Goal: Information Seeking & Learning: Find specific fact

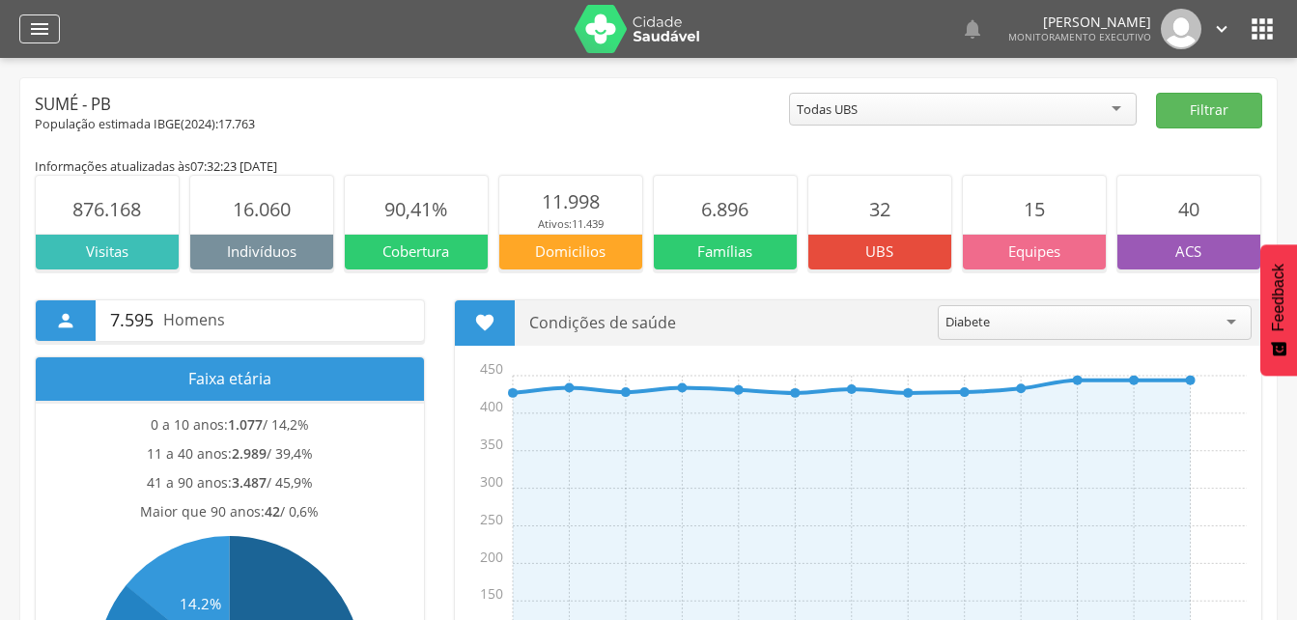
click at [50, 23] on icon "" at bounding box center [39, 28] width 23 height 23
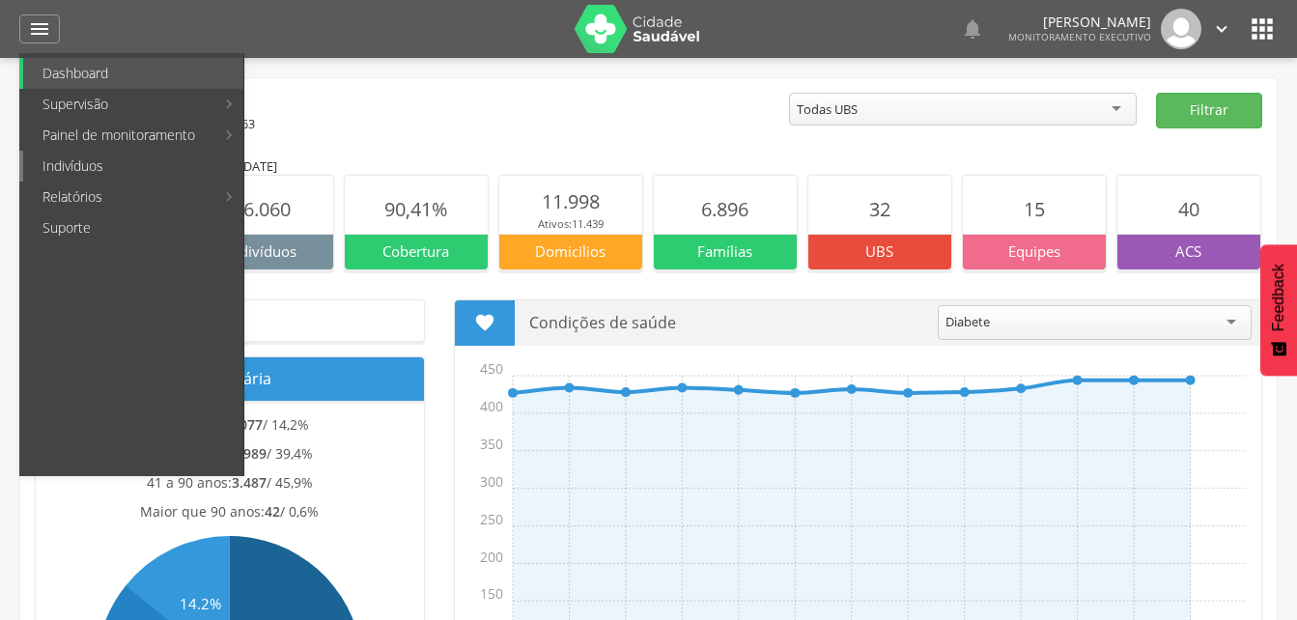
click at [64, 167] on link "Indivíduos" at bounding box center [133, 166] width 220 height 31
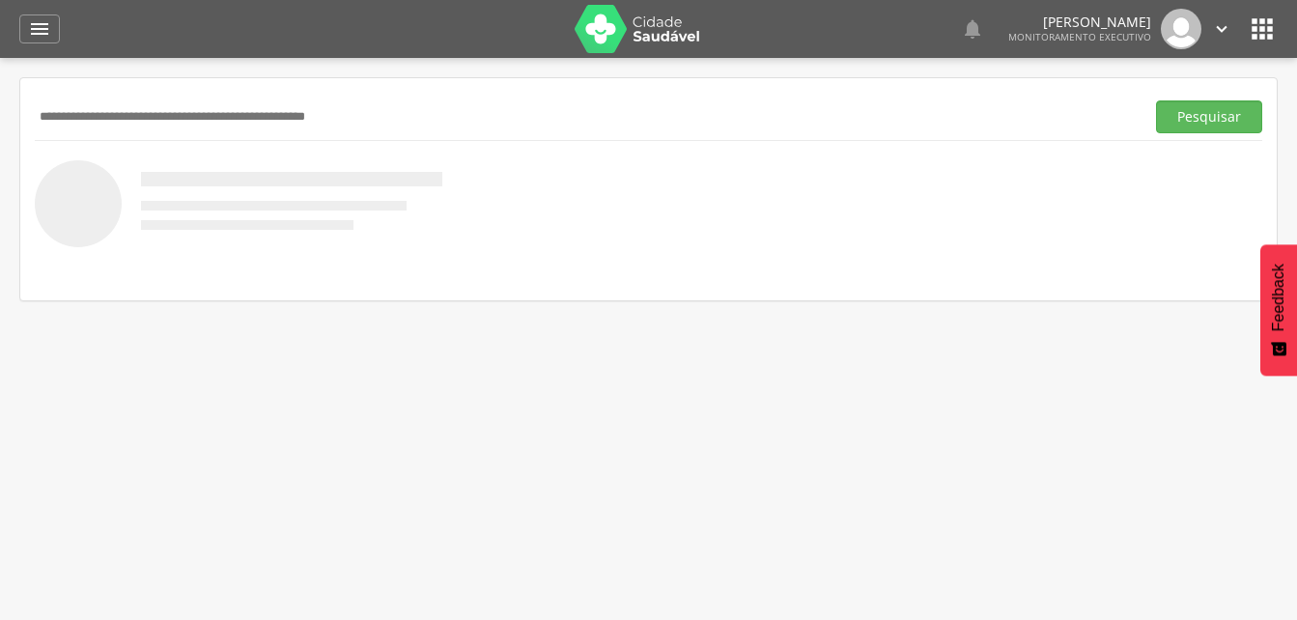
click at [66, 122] on input "text" at bounding box center [586, 116] width 1102 height 33
type input "**********"
click at [1216, 125] on button "Pesquisar" at bounding box center [1209, 116] width 106 height 33
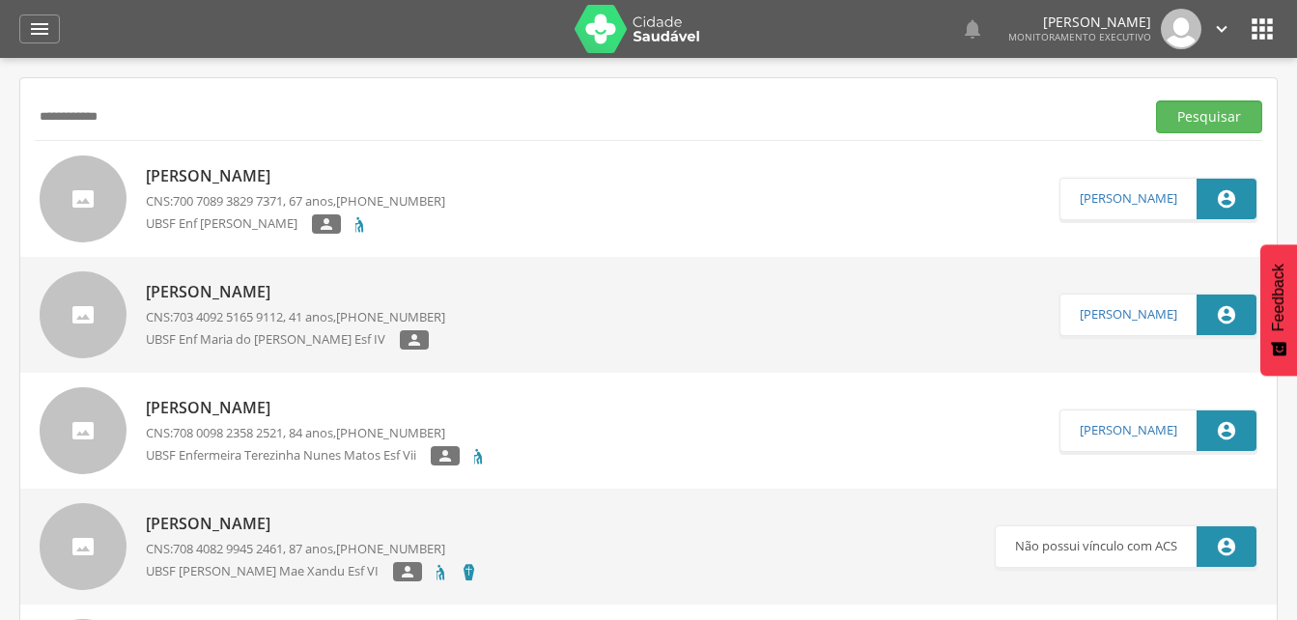
click at [252, 299] on p "[PERSON_NAME]" at bounding box center [295, 292] width 299 height 22
type input "**********"
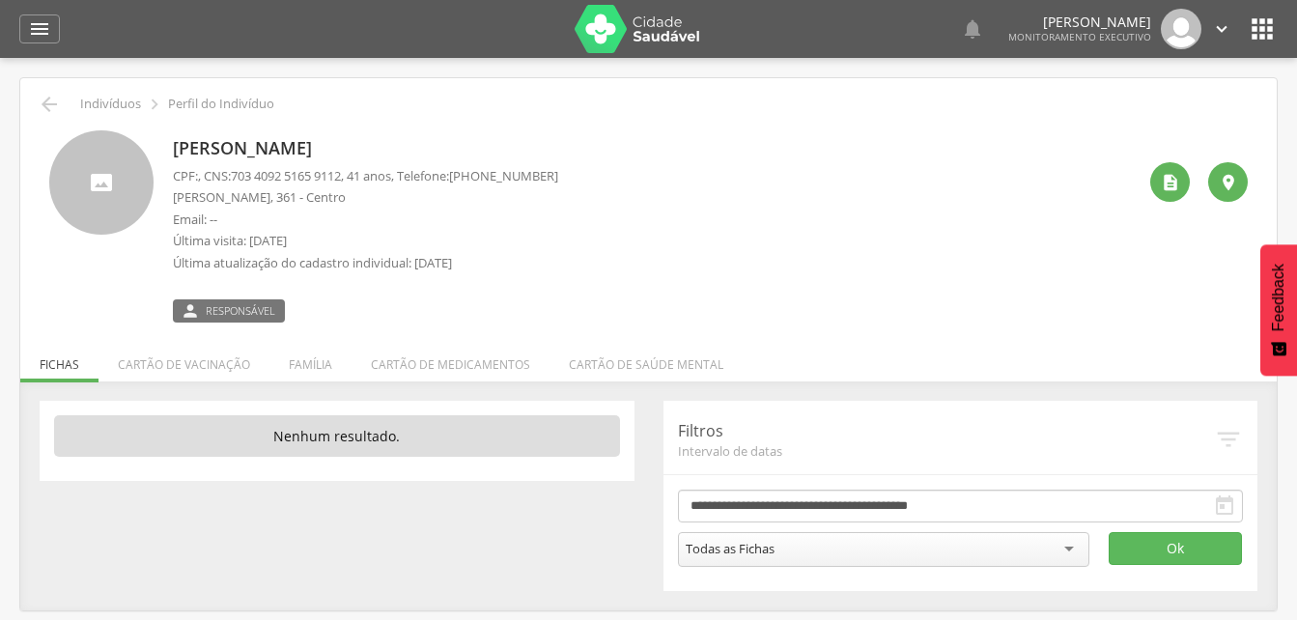
drag, startPoint x: 309, startPoint y: 356, endPoint x: 303, endPoint y: 365, distance: 10.4
click at [307, 357] on li "Família" at bounding box center [311, 359] width 82 height 45
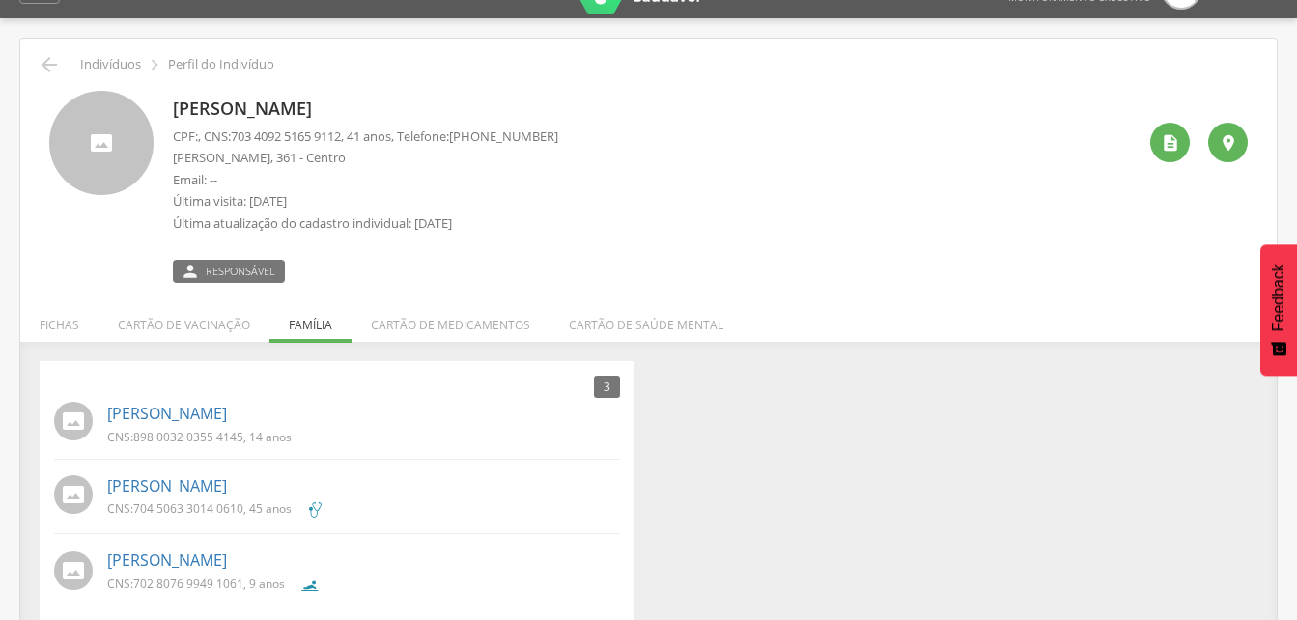
scroll to position [60, 0]
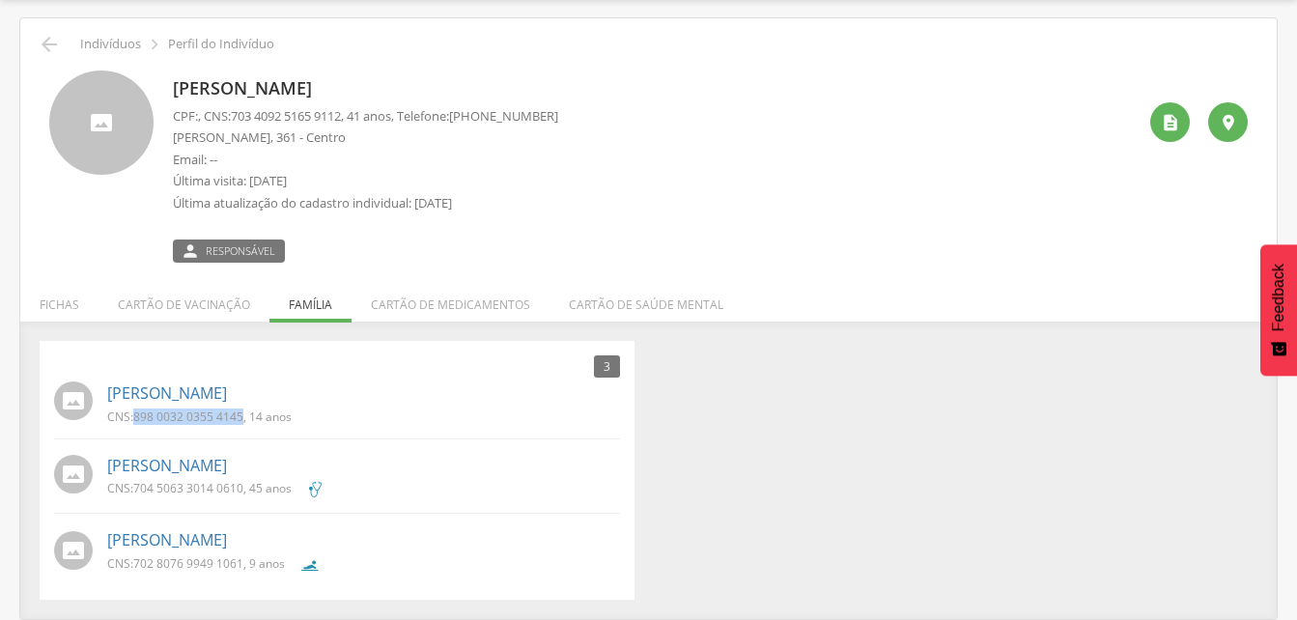
drag, startPoint x: 135, startPoint y: 418, endPoint x: 242, endPoint y: 422, distance: 107.3
click at [242, 422] on span "898 0032 0355 4145" at bounding box center [188, 417] width 110 height 16
drag, startPoint x: 242, startPoint y: 422, endPoint x: 217, endPoint y: 418, distance: 25.4
copy span "898 0032 0355 4145"
drag, startPoint x: 388, startPoint y: 426, endPoint x: 358, endPoint y: 428, distance: 30.0
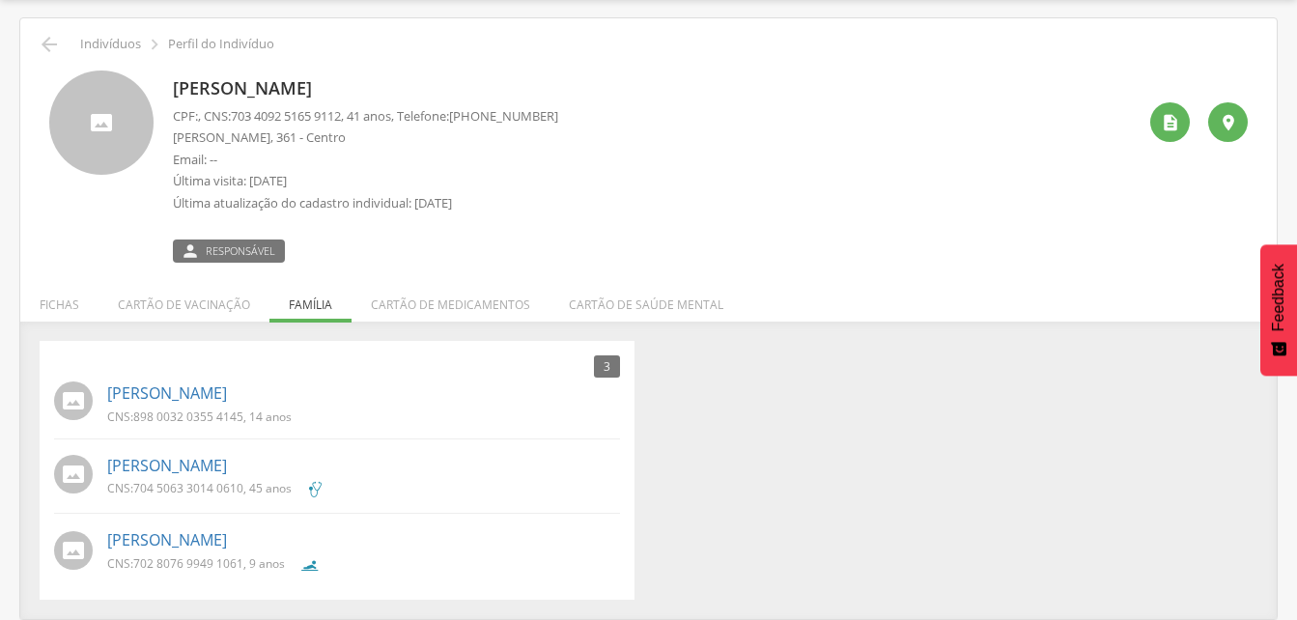
click at [389, 427] on div "CNS: 898 0032 0355 4145 , 14 anos" at bounding box center [363, 419] width 513 height 20
drag, startPoint x: 132, startPoint y: 561, endPoint x: 243, endPoint y: 568, distance: 111.3
click at [243, 568] on p "CNS: 702 8076 9949 1061 , 9 anos" at bounding box center [196, 563] width 178 height 16
drag, startPoint x: 243, startPoint y: 568, endPoint x: 211, endPoint y: 561, distance: 33.5
copy p "702 8076 9949 1061"
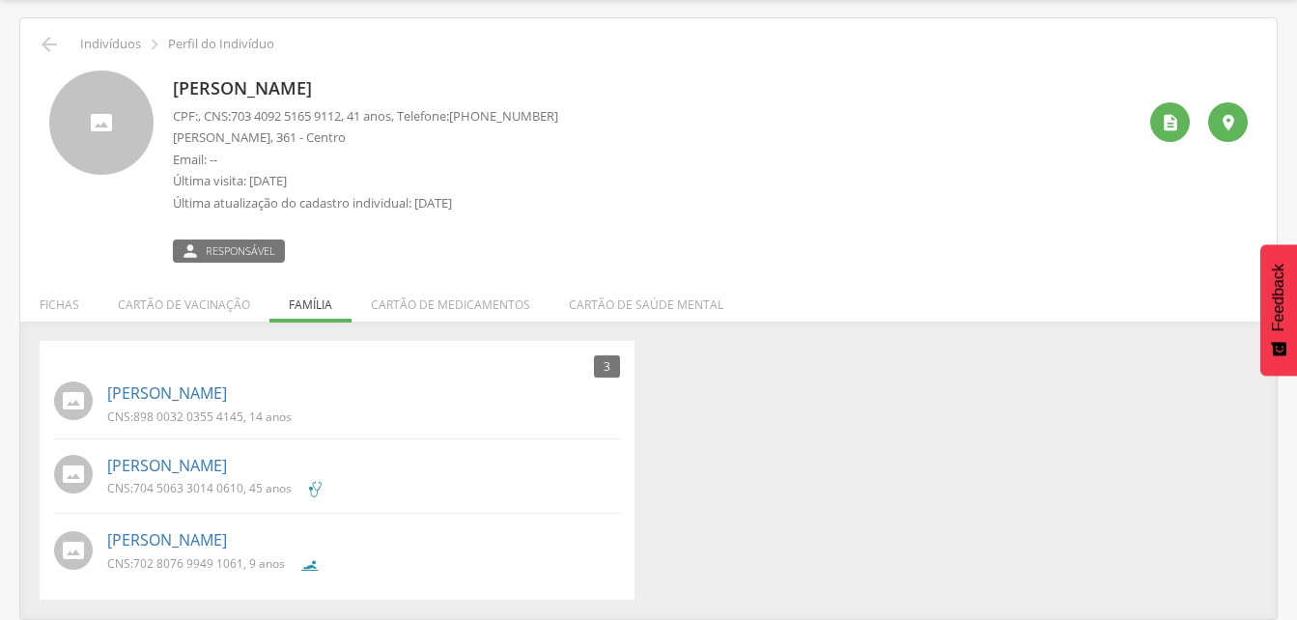
click at [412, 523] on ul "[PERSON_NAME] CNS: 898 0032 0355 4145 , 14 anos [PERSON_NAME] CNS: 704 5063 301…" at bounding box center [337, 479] width 566 height 205
drag, startPoint x: 134, startPoint y: 489, endPoint x: 241, endPoint y: 497, distance: 107.5
click at [241, 497] on p "CNS: 704 5063 3014 0610 , 45 anos" at bounding box center [199, 488] width 185 height 16
drag, startPoint x: 241, startPoint y: 497, endPoint x: 202, endPoint y: 489, distance: 40.4
copy span "704 5063 3014 0610"
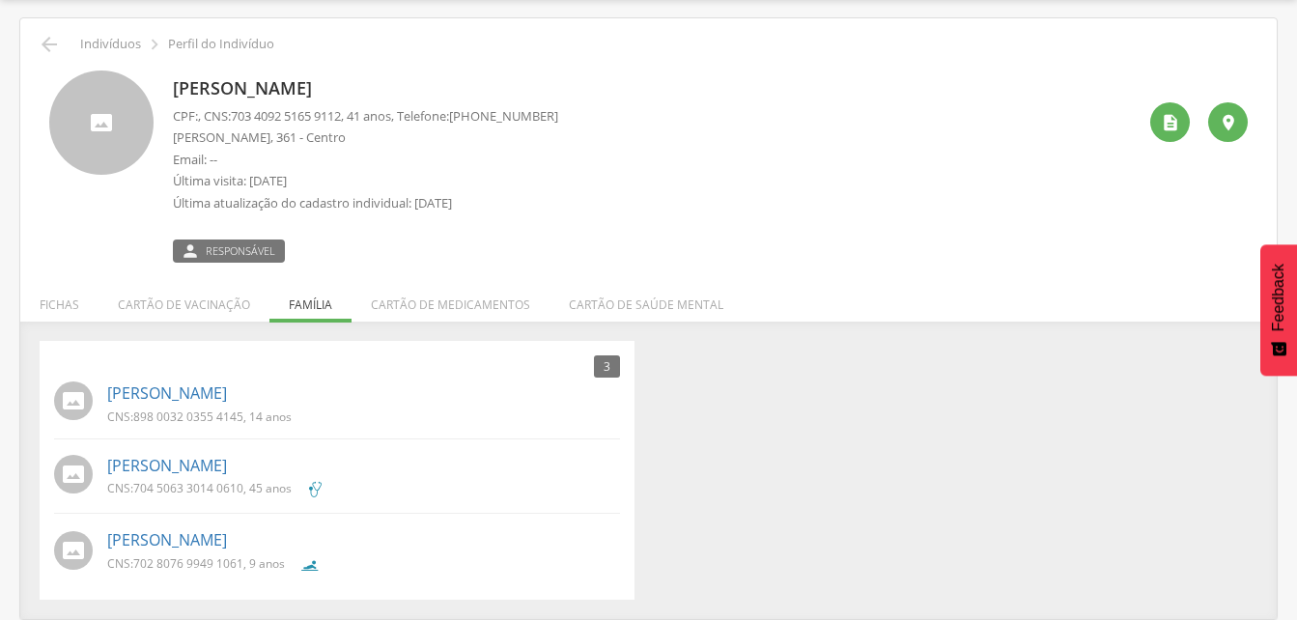
click at [503, 452] on div "[PERSON_NAME] CNS: 704 5063 3014 0610 , 45 anos" at bounding box center [363, 476] width 513 height 55
click at [307, 90] on p "[PERSON_NAME]" at bounding box center [365, 88] width 385 height 25
drag, startPoint x: 239, startPoint y: 114, endPoint x: 355, endPoint y: 114, distance: 116.9
click at [341, 114] on span "703 4092 5165 9112" at bounding box center [286, 115] width 110 height 17
copy span "703 4092 5165 9112"
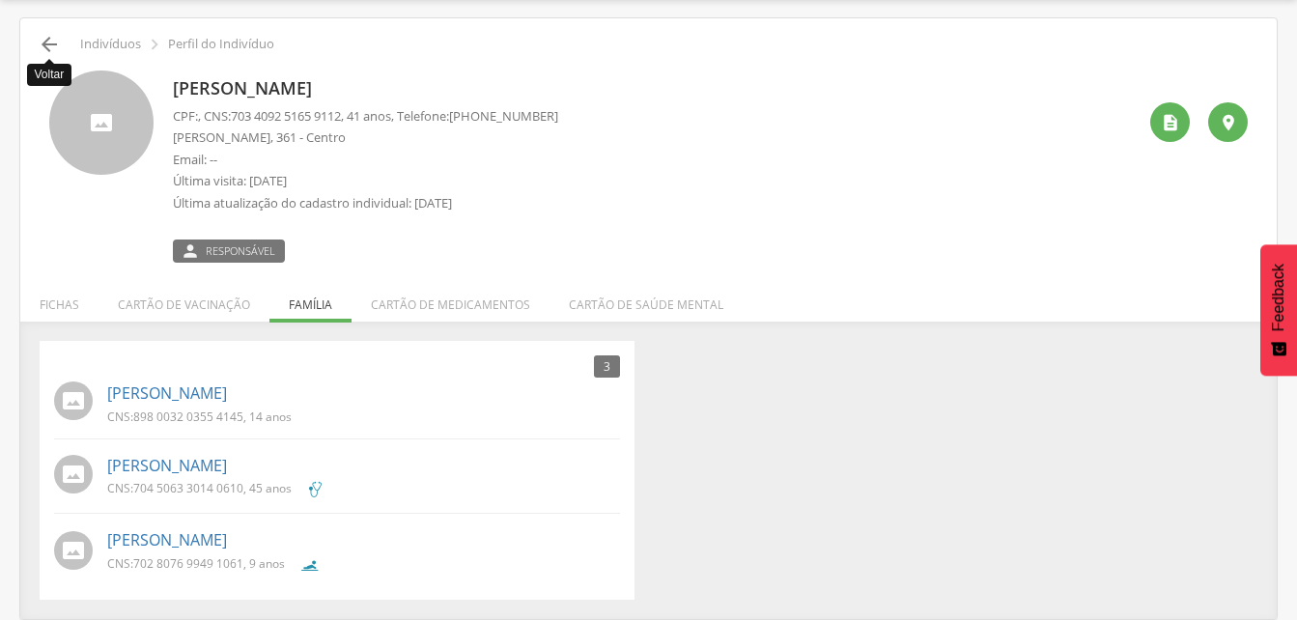
click at [50, 43] on icon "" at bounding box center [49, 44] width 23 height 23
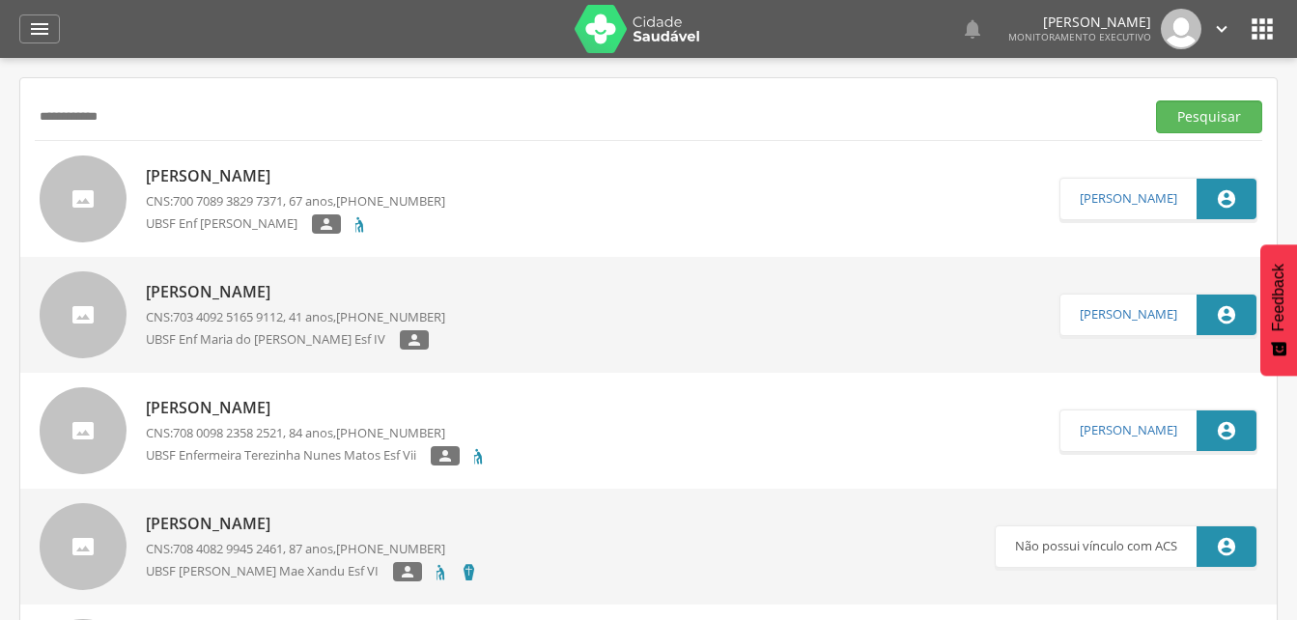
click at [126, 121] on input "**********" at bounding box center [586, 116] width 1102 height 33
type input "*"
click at [1189, 116] on button "Pesquisar" at bounding box center [1209, 116] width 106 height 33
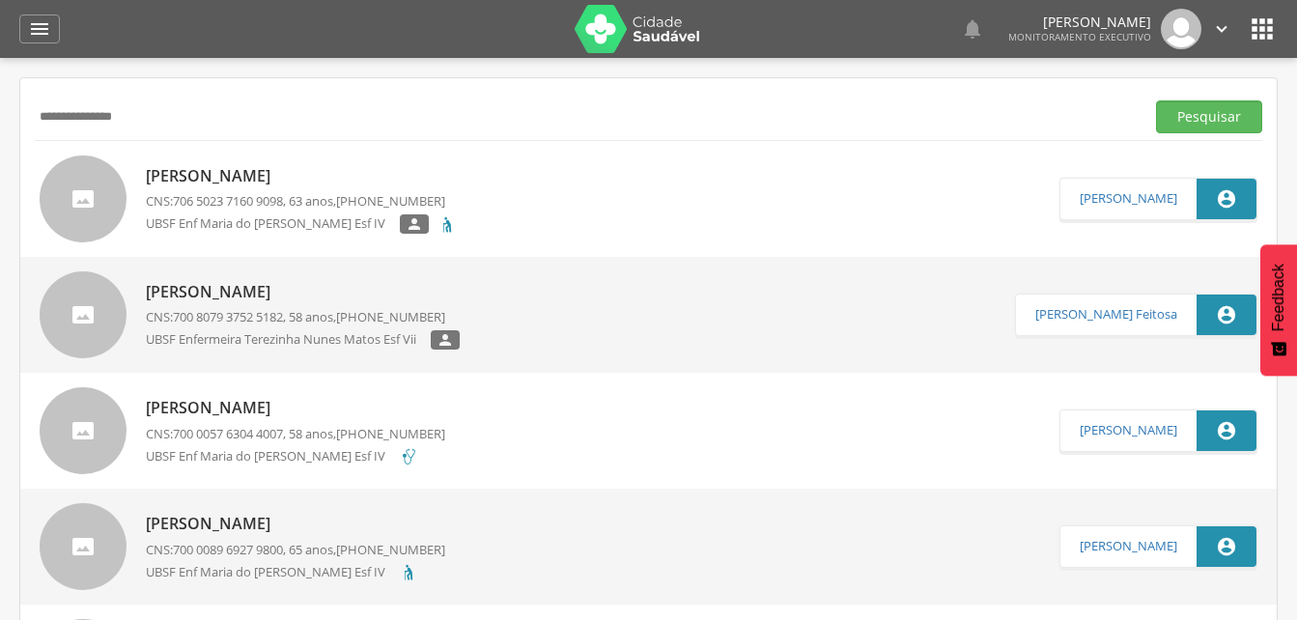
click at [202, 185] on p "[PERSON_NAME]" at bounding box center [301, 176] width 311 height 22
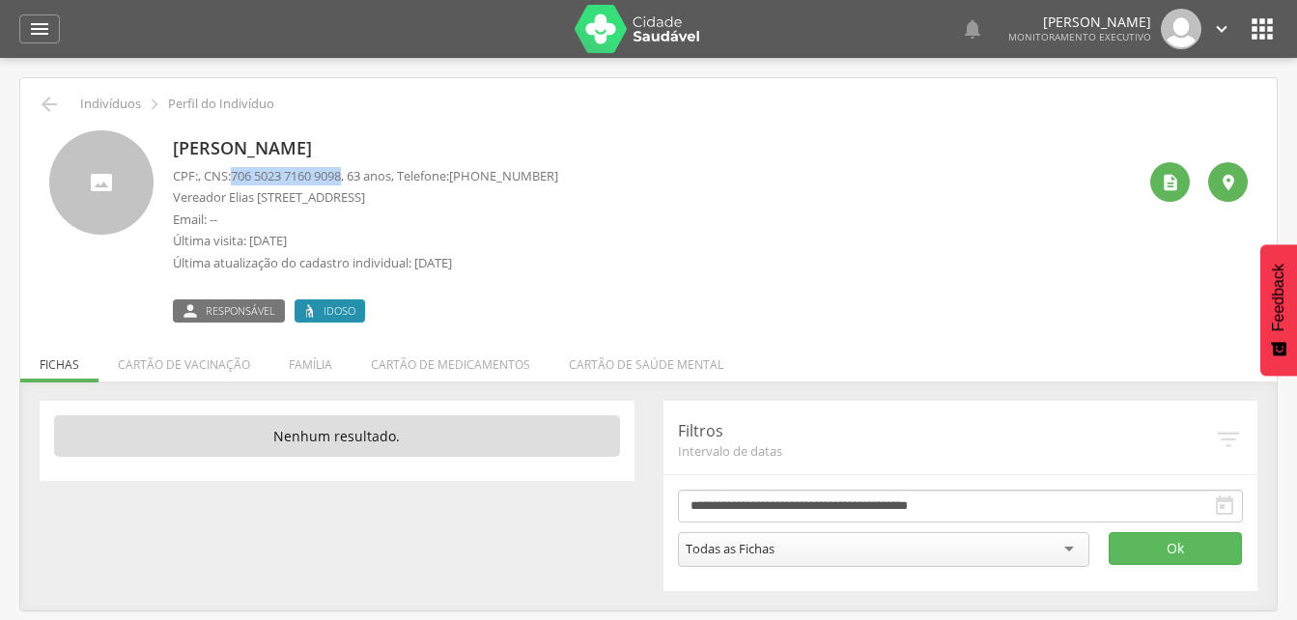
drag, startPoint x: 238, startPoint y: 178, endPoint x: 355, endPoint y: 177, distance: 116.9
click at [355, 177] on p "CPF: , CNS: [PHONE_NUMBER] , 63 anos, Telefone: [PHONE_NUMBER]" at bounding box center [365, 176] width 385 height 18
drag, startPoint x: 355, startPoint y: 177, endPoint x: 322, endPoint y: 170, distance: 33.5
copy span "706 5023 7160 9098"
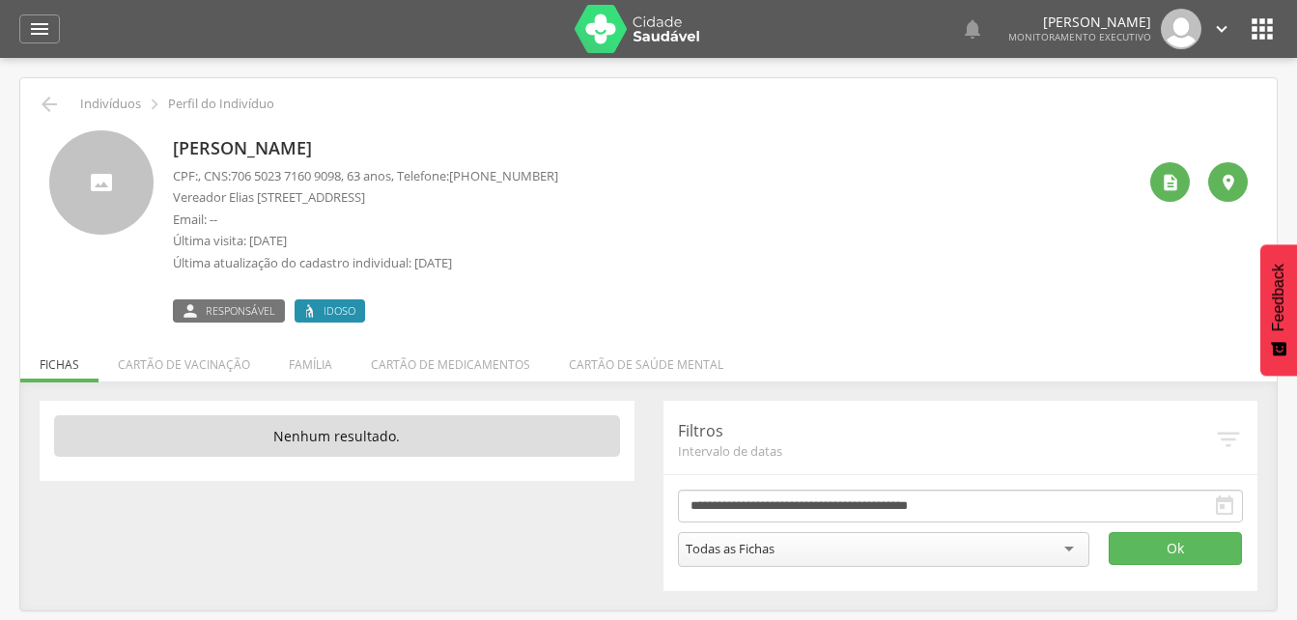
click at [805, 290] on div "[PERSON_NAME] CPF: , CNS: [PHONE_NUMBER] , 63 anos, Telefone: [PHONE_NUMBER] Ve…" at bounding box center [654, 226] width 963 height 192
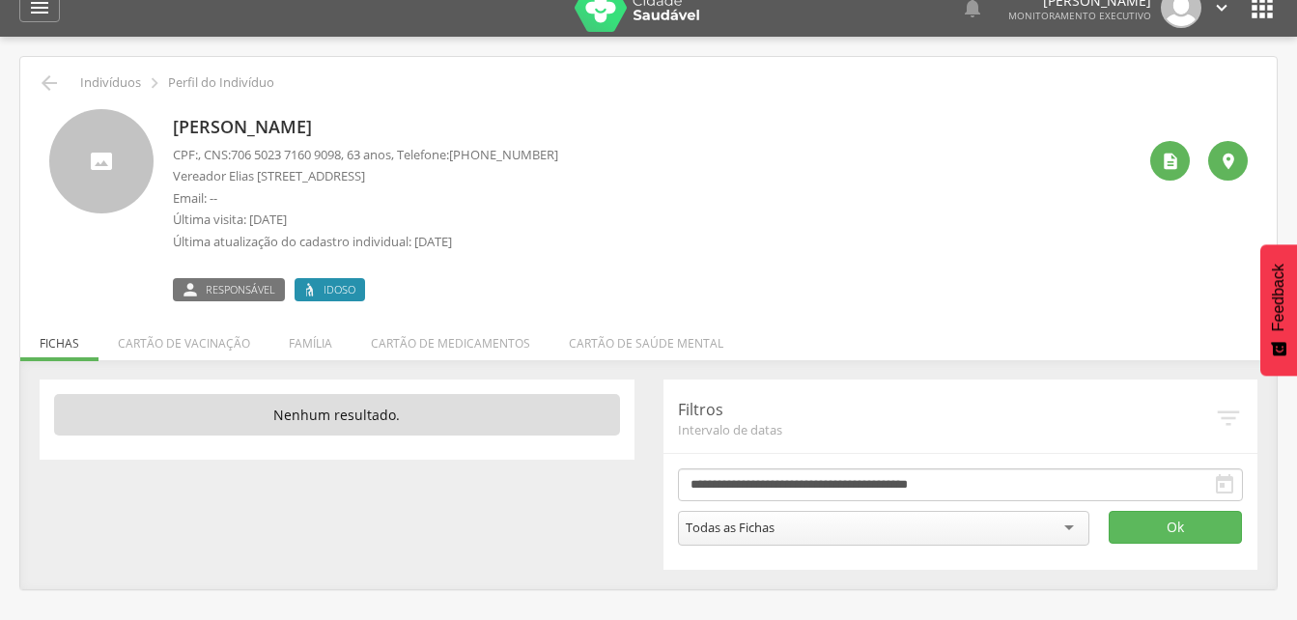
scroll to position [58, 0]
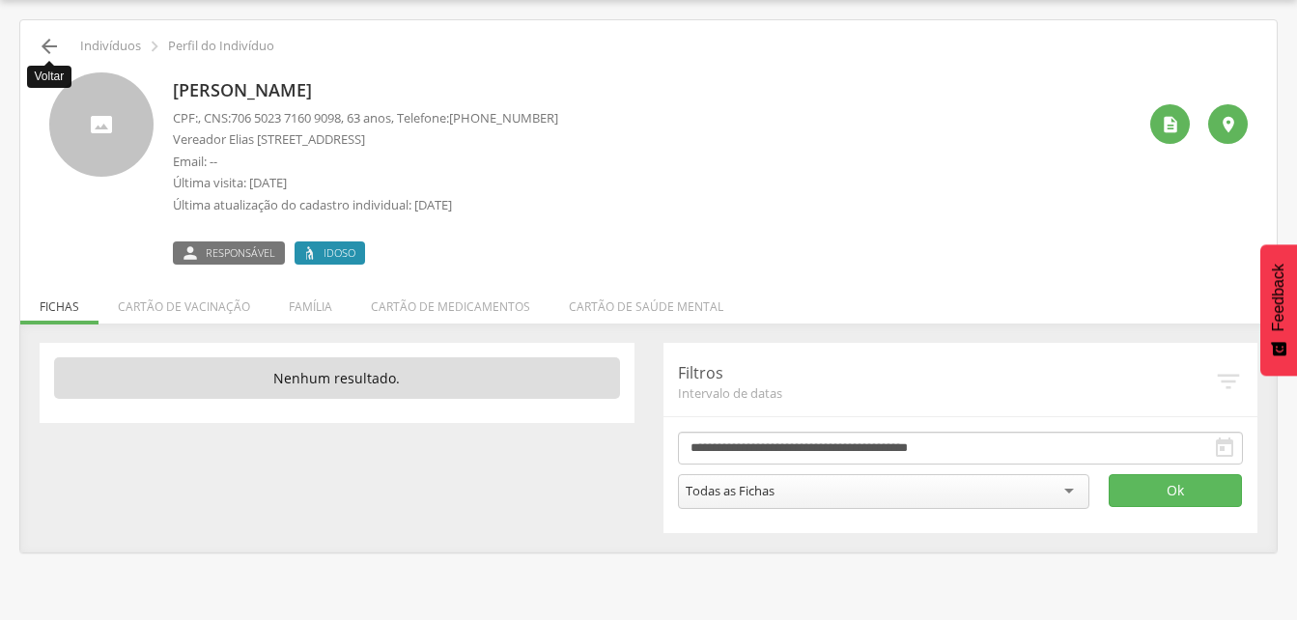
click at [41, 40] on icon "" at bounding box center [49, 46] width 23 height 23
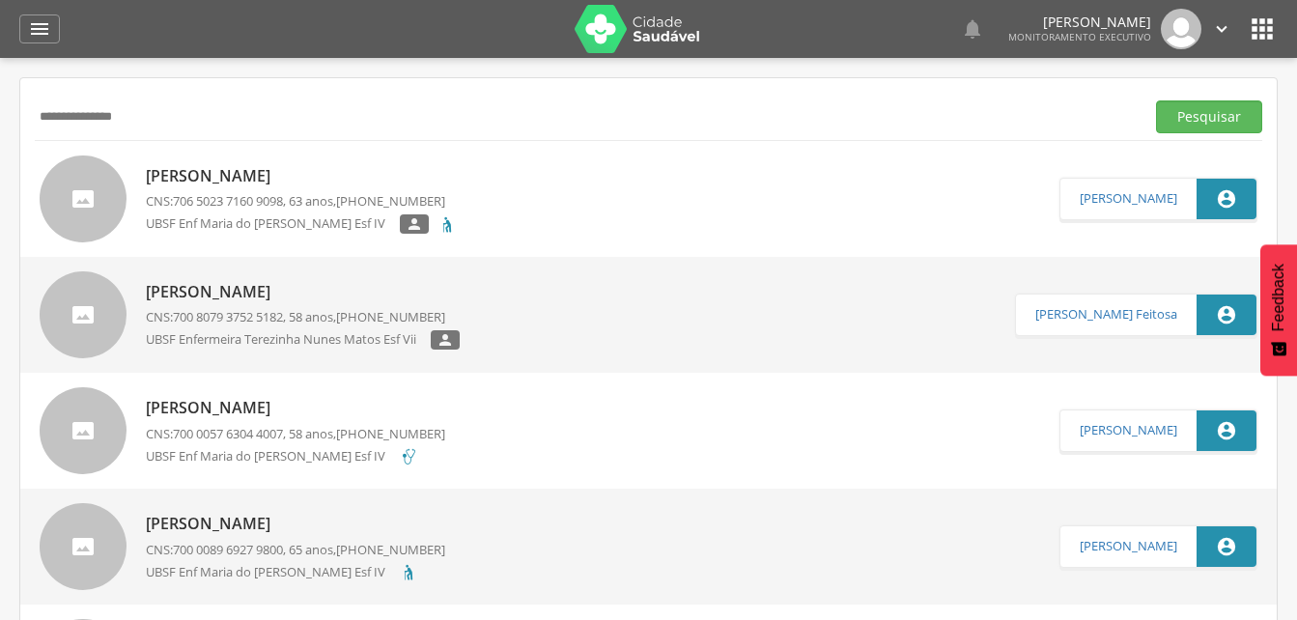
click at [145, 110] on input "**********" at bounding box center [586, 116] width 1102 height 33
type input "*"
click at [92, 126] on input "text" at bounding box center [586, 116] width 1102 height 33
click at [150, 117] on input "**********" at bounding box center [586, 116] width 1102 height 33
click at [1200, 122] on button "Pesquisar" at bounding box center [1209, 116] width 106 height 33
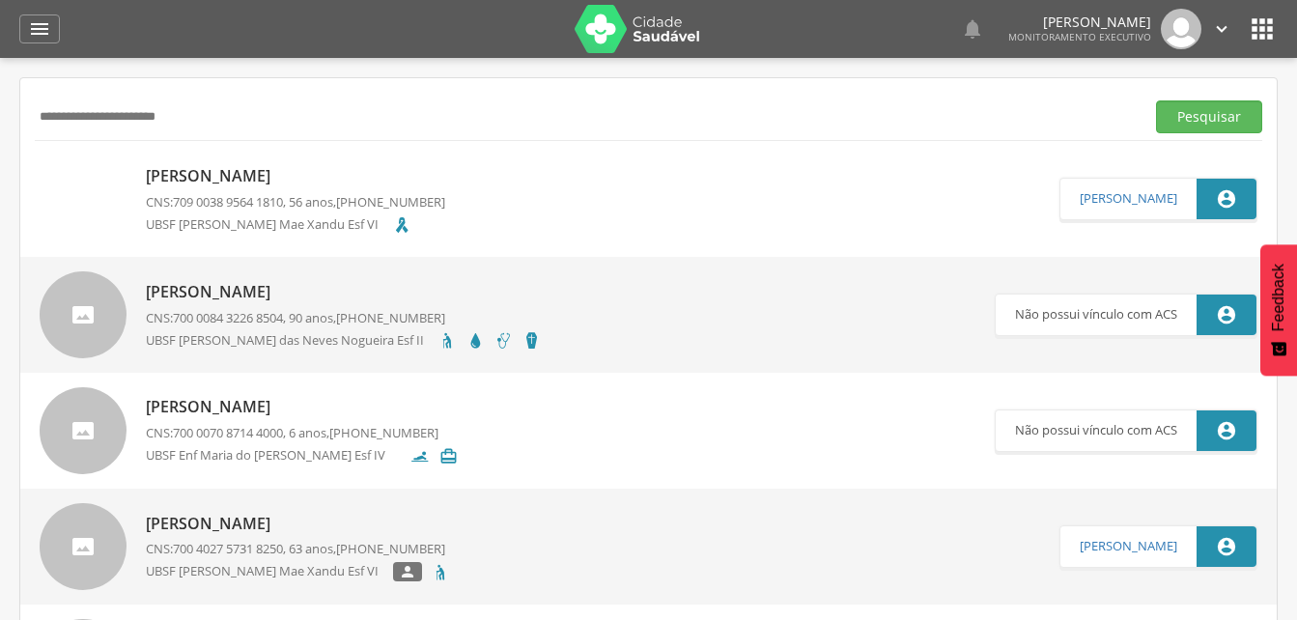
click at [97, 115] on input "**********" at bounding box center [586, 116] width 1102 height 33
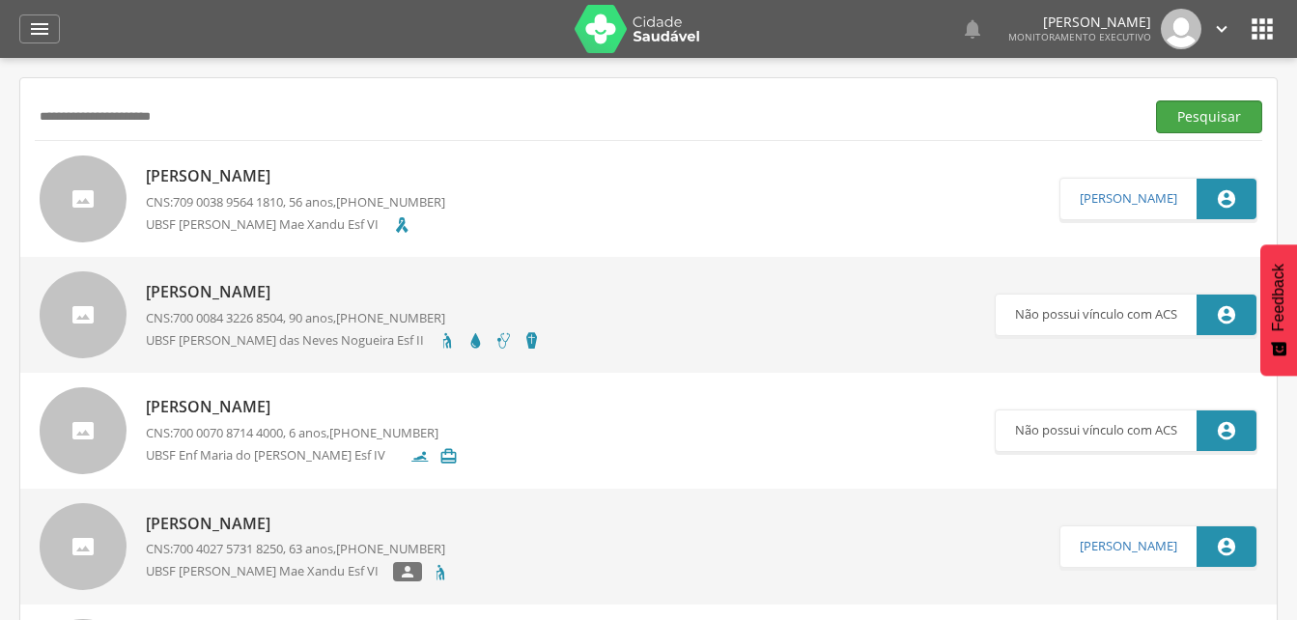
type input "**********"
click at [1210, 123] on button "Pesquisar" at bounding box center [1209, 116] width 106 height 33
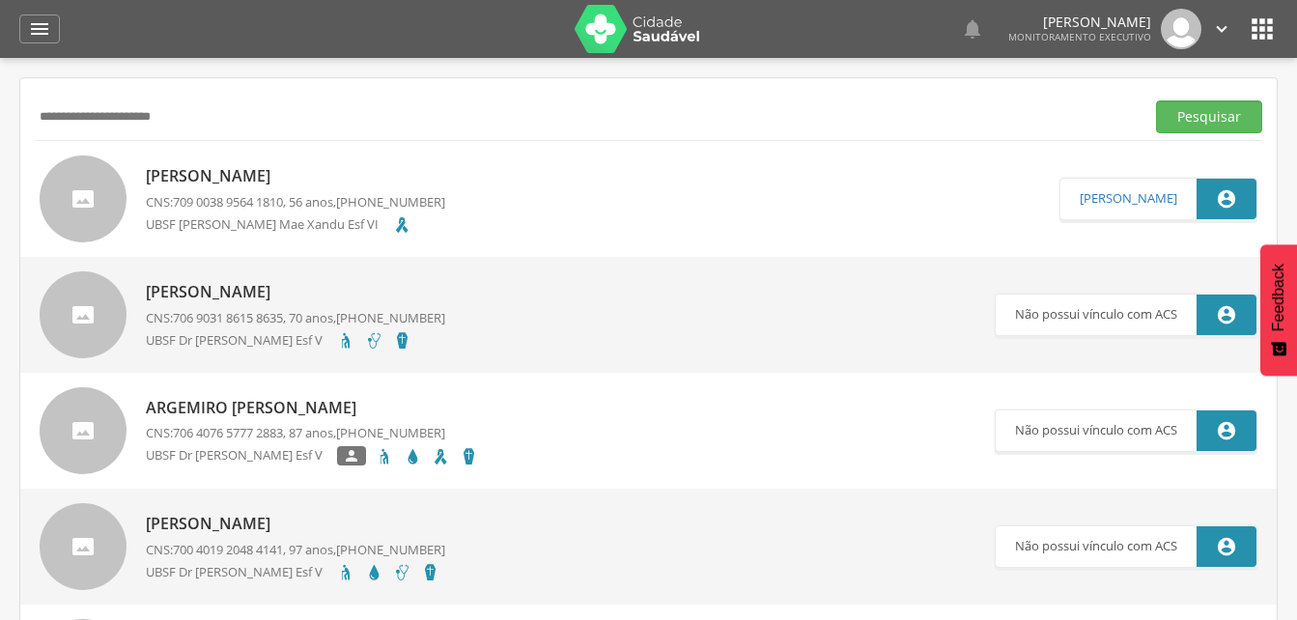
click at [310, 182] on p "[PERSON_NAME]" at bounding box center [295, 176] width 299 height 22
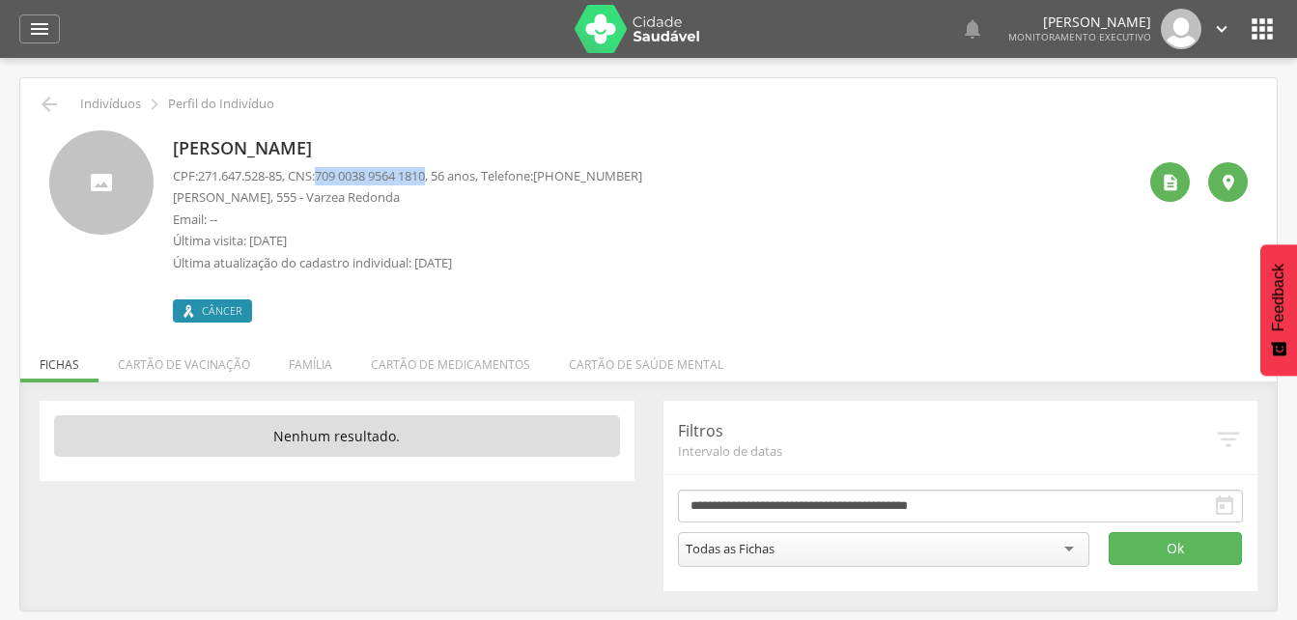
drag, startPoint x: 327, startPoint y: 176, endPoint x: 444, endPoint y: 176, distance: 116.9
click at [444, 176] on p "CPF: 271.647.528-85 , CNS: [PHONE_NUMBER] , 56 anos, Telefone: [PHONE_NUMBER]" at bounding box center [407, 176] width 469 height 18
drag, startPoint x: 444, startPoint y: 176, endPoint x: 420, endPoint y: 177, distance: 24.2
copy span "709 0038 9564 1810"
click at [695, 230] on div "[PERSON_NAME] CPF: 271.647.528-85 , CNS: [PHONE_NUMBER] , 56 anos, Telefone: [P…" at bounding box center [654, 226] width 963 height 192
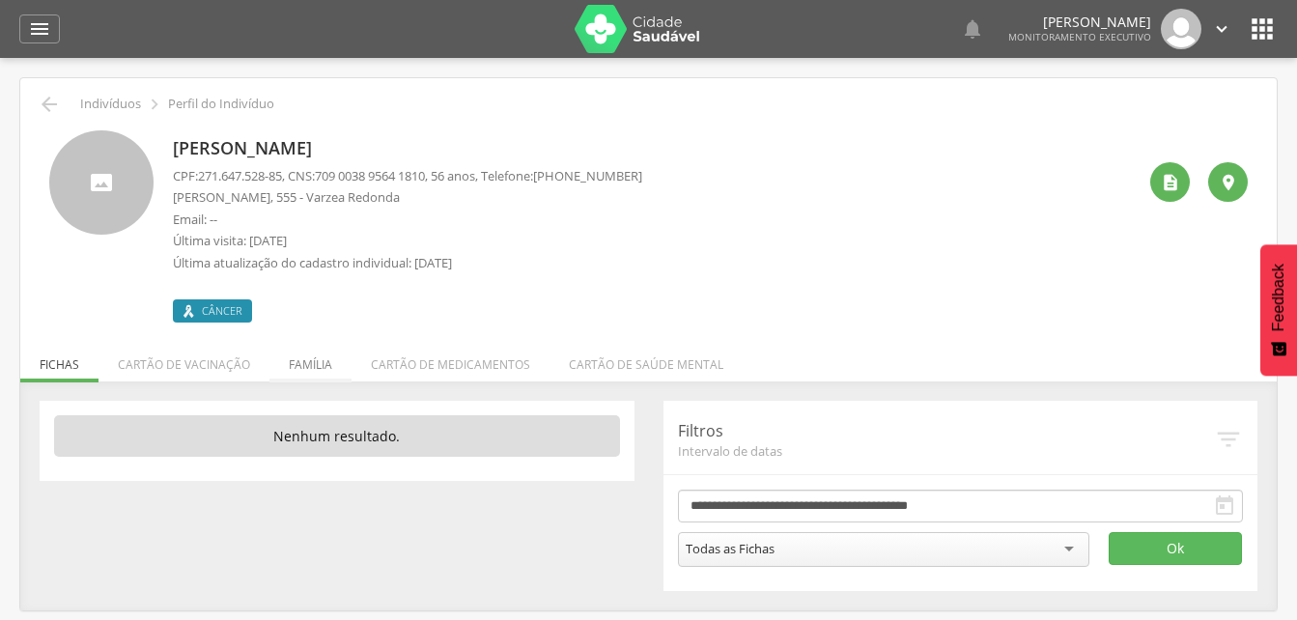
click at [309, 366] on li "Família" at bounding box center [311, 359] width 82 height 45
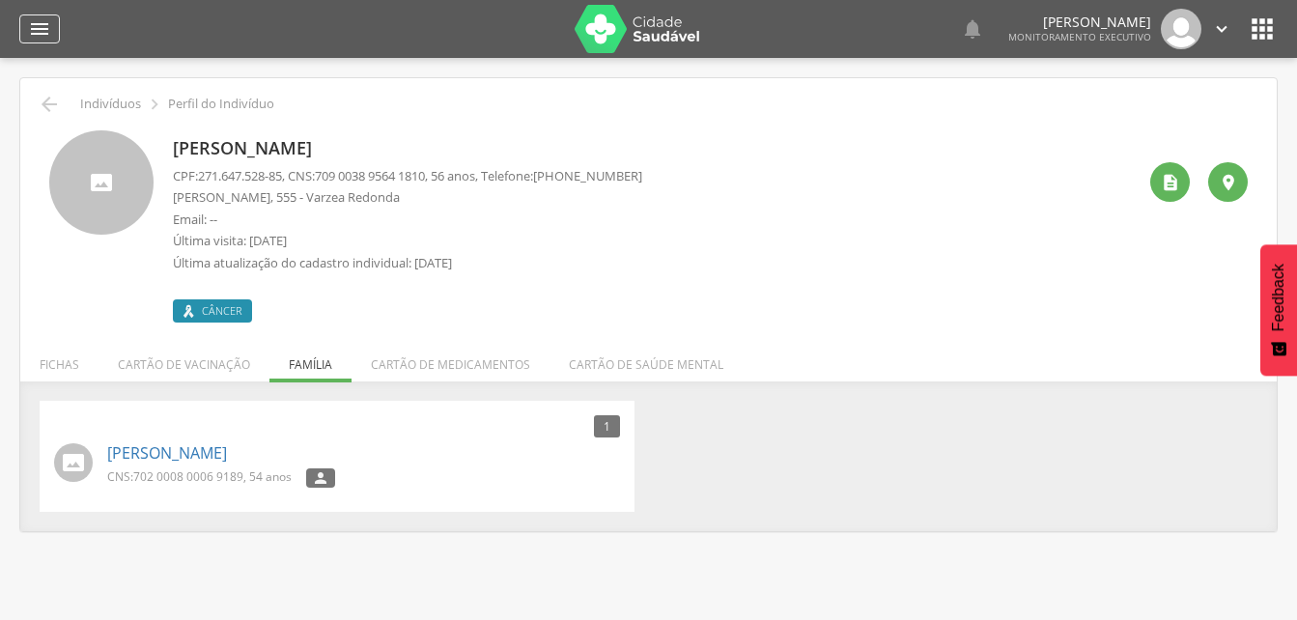
click at [39, 27] on icon "" at bounding box center [39, 28] width 23 height 23
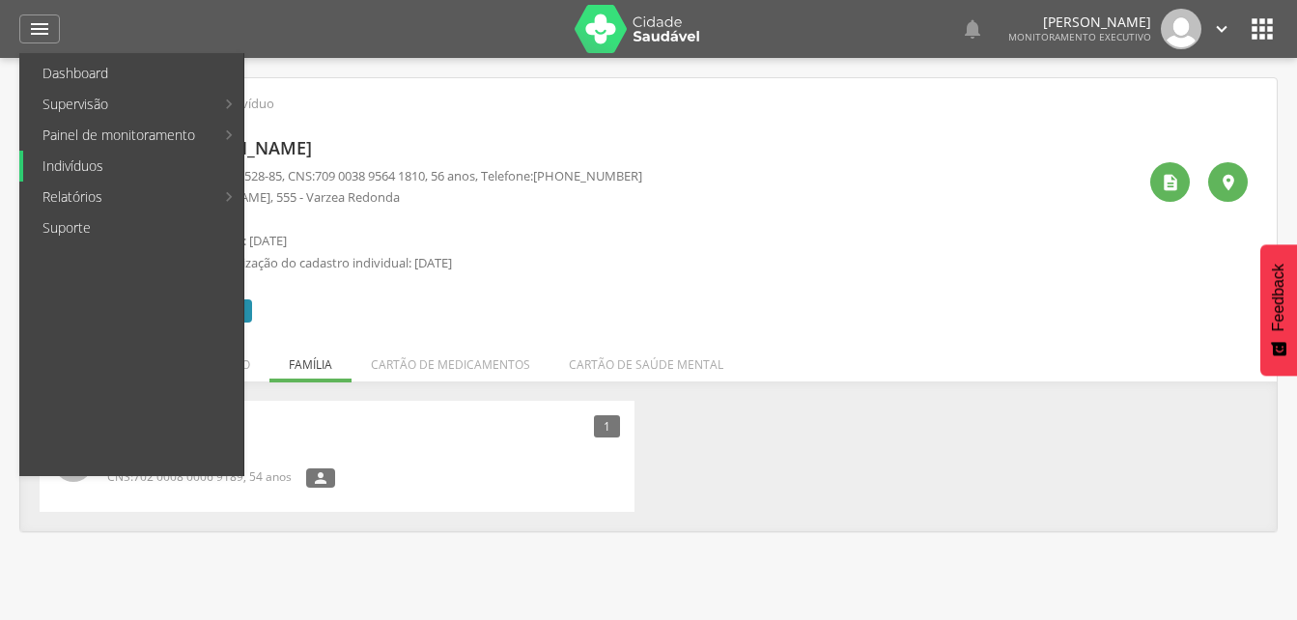
click at [86, 164] on link "Indivíduos" at bounding box center [133, 166] width 220 height 31
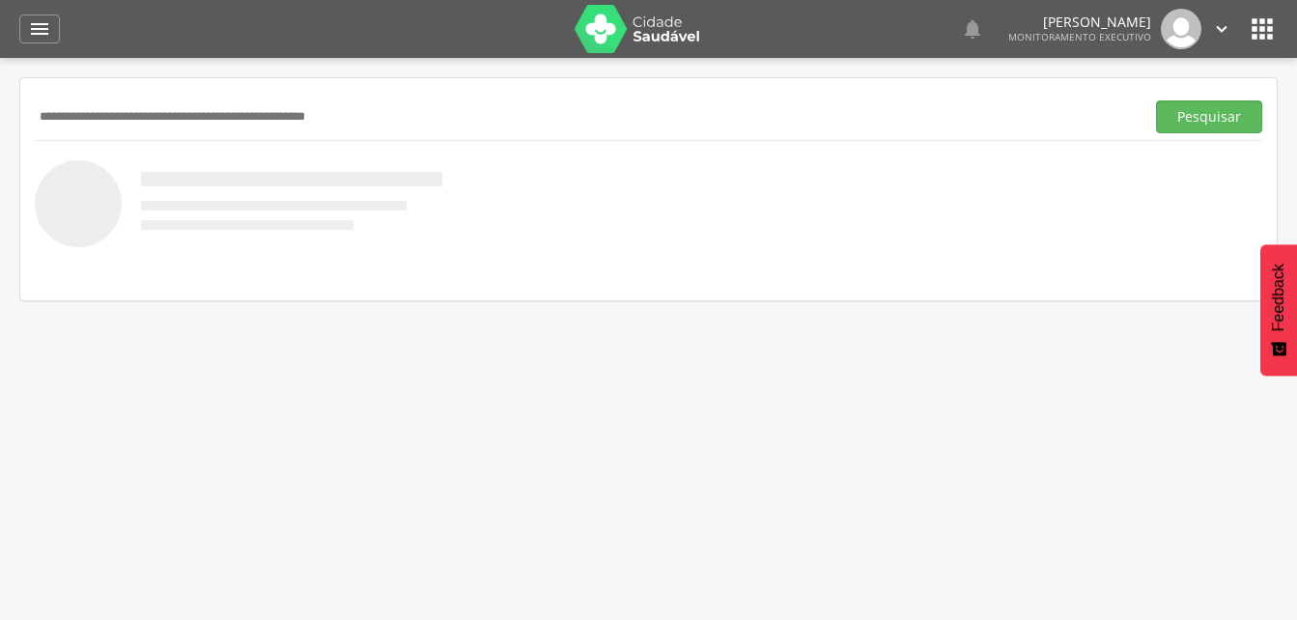
click at [61, 117] on input "text" at bounding box center [586, 116] width 1102 height 33
type input "**********"
drag, startPoint x: 1223, startPoint y: 125, endPoint x: 436, endPoint y: 198, distance: 790.7
click at [1221, 125] on button "Pesquisar" at bounding box center [1209, 116] width 106 height 33
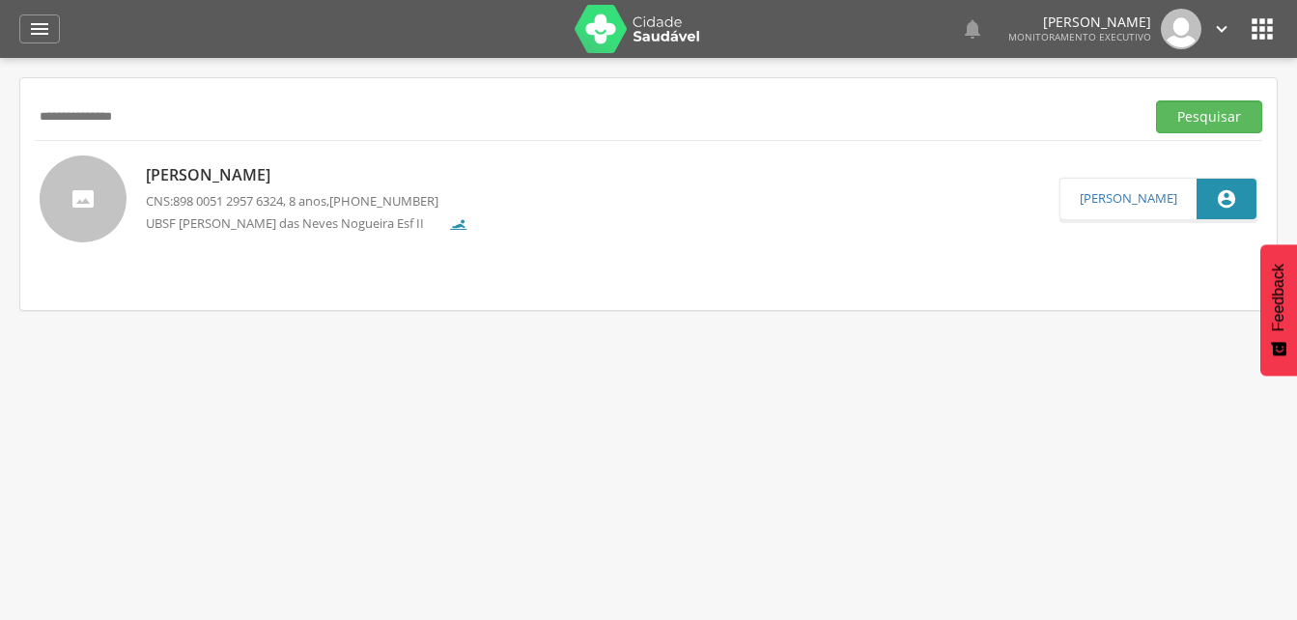
click at [316, 187] on div "[PERSON_NAME] CNS: 898 0051 2957 6324 , 8 anos, [PHONE_NUMBER] UBSF [PERSON_NAM…" at bounding box center [307, 198] width 323 height 80
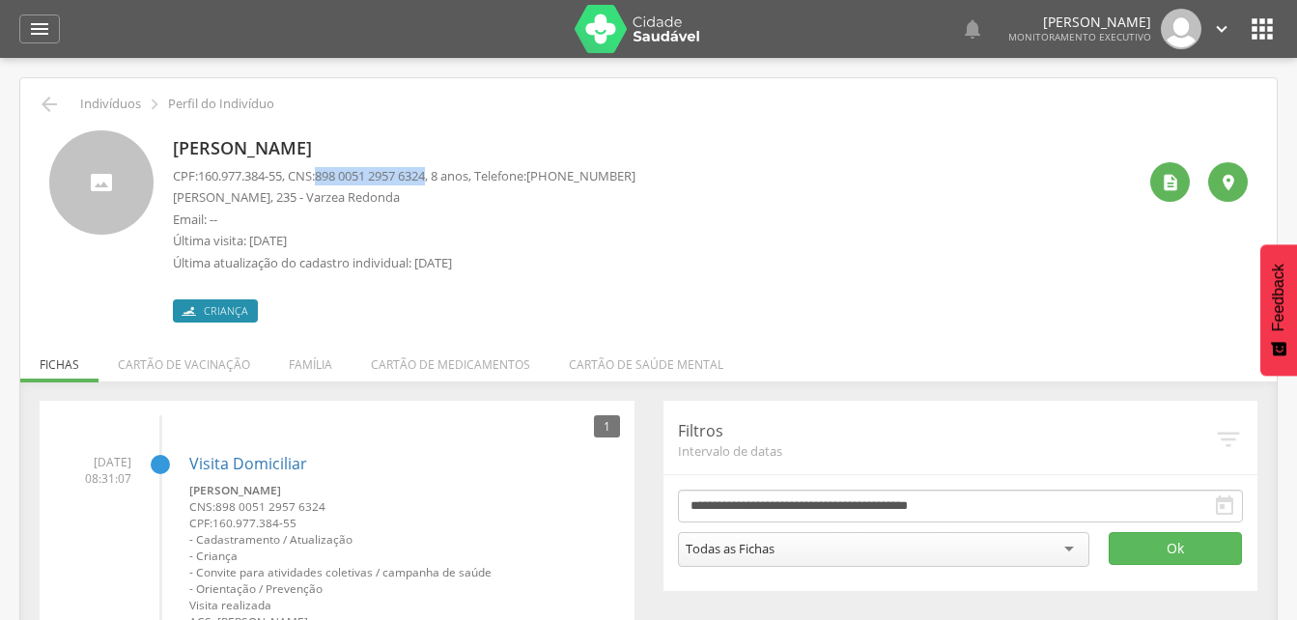
drag, startPoint x: 327, startPoint y: 176, endPoint x: 443, endPoint y: 180, distance: 116.0
click at [443, 180] on p "CPF: 160.977.384-55 , CNS: [PHONE_NUMBER] , 8 anos, Telefone: [PHONE_NUMBER]" at bounding box center [404, 176] width 463 height 18
drag, startPoint x: 443, startPoint y: 180, endPoint x: 423, endPoint y: 176, distance: 20.7
copy span "898 0051 2957 6324"
click at [308, 362] on li "Família" at bounding box center [311, 359] width 82 height 45
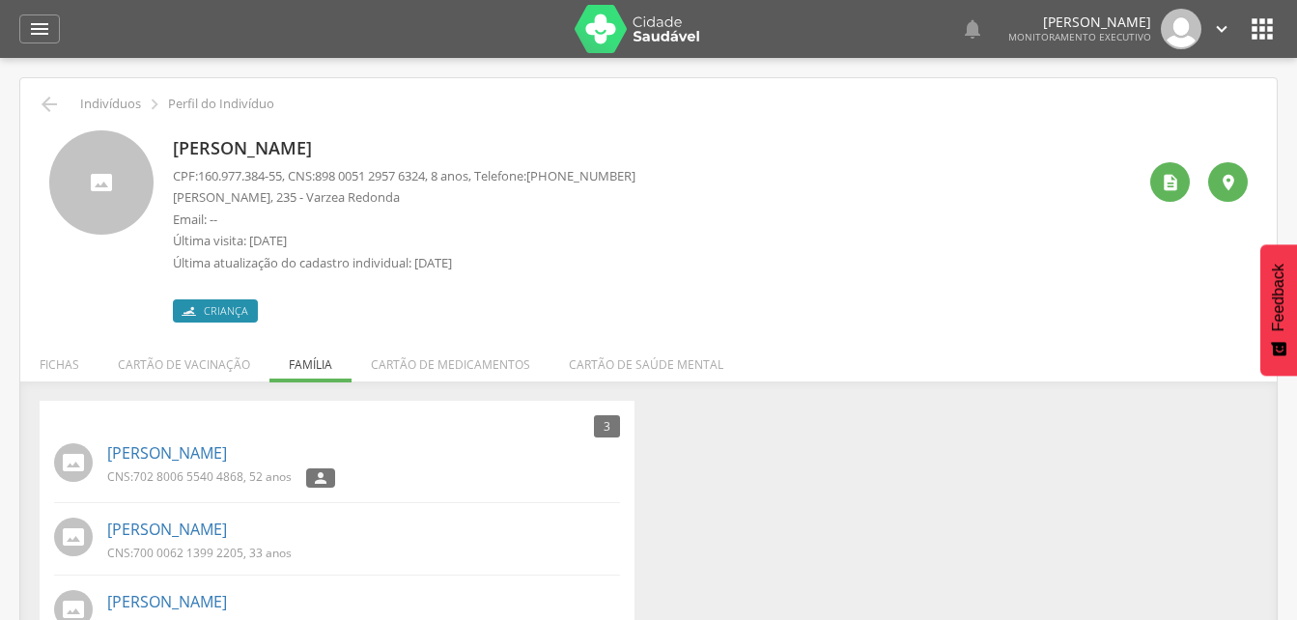
scroll to position [58, 0]
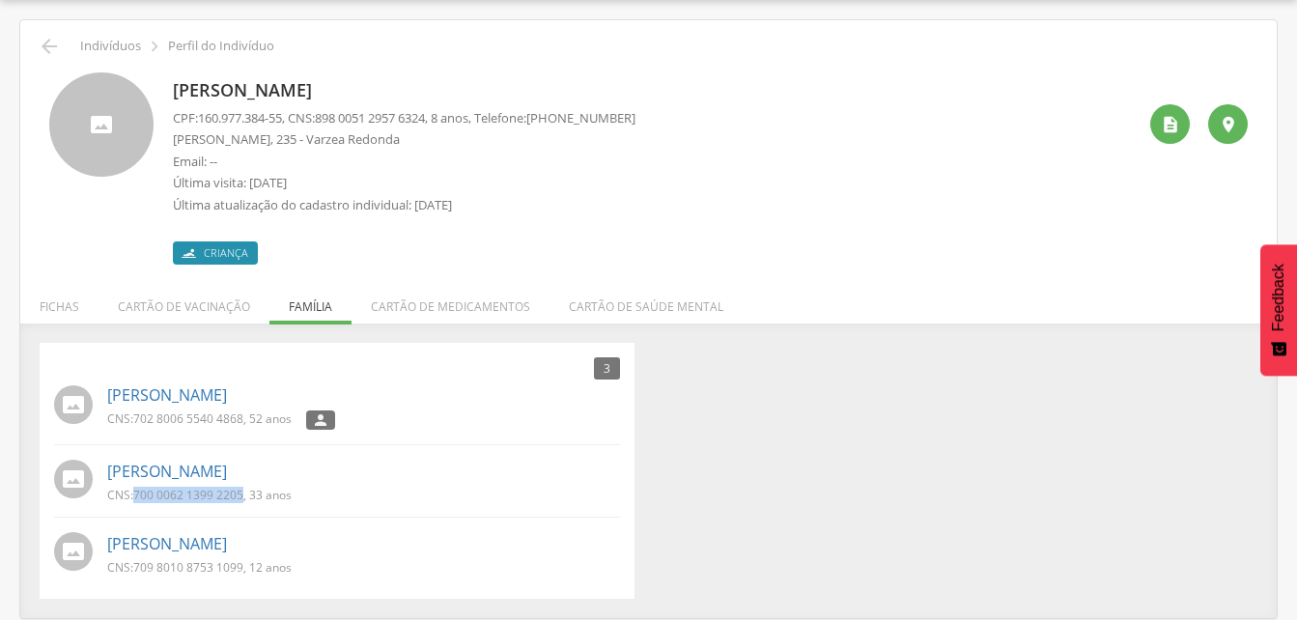
drag, startPoint x: 133, startPoint y: 494, endPoint x: 242, endPoint y: 498, distance: 109.3
click at [242, 498] on p "CNS: 700 0062 1399 2205 , 33 anos" at bounding box center [199, 495] width 185 height 16
drag, startPoint x: 242, startPoint y: 498, endPoint x: 205, endPoint y: 494, distance: 38.0
copy p "700 0062 1399 2205"
